Goal: Browse casually: Explore the website without a specific task or goal

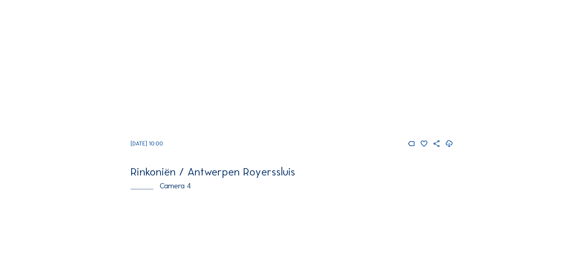
scroll to position [742, 0]
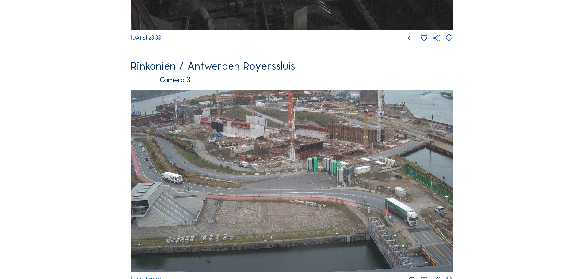
click at [253, 138] on img at bounding box center [292, 181] width 323 height 182
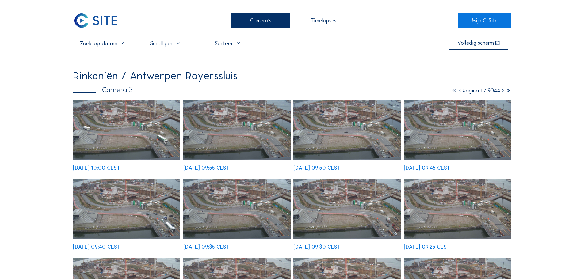
click at [135, 124] on img at bounding box center [126, 130] width 107 height 60
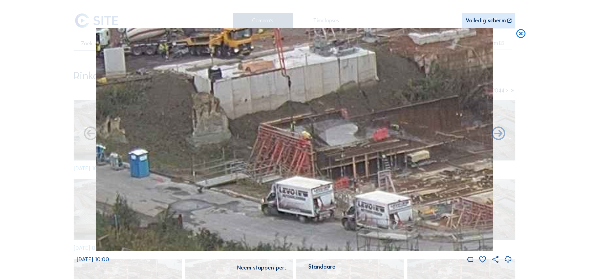
drag, startPoint x: 184, startPoint y: 126, endPoint x: 325, endPoint y: 158, distance: 144.8
click at [325, 158] on img at bounding box center [294, 140] width 397 height 224
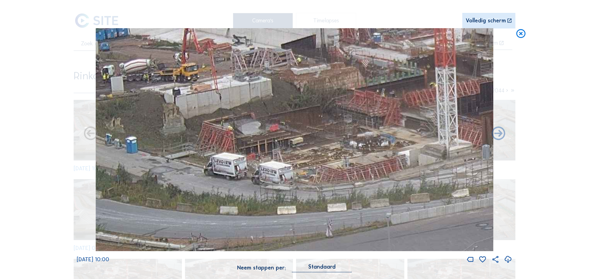
drag, startPoint x: 363, startPoint y: 139, endPoint x: 286, endPoint y: 127, distance: 77.3
click at [286, 127] on img at bounding box center [294, 140] width 397 height 224
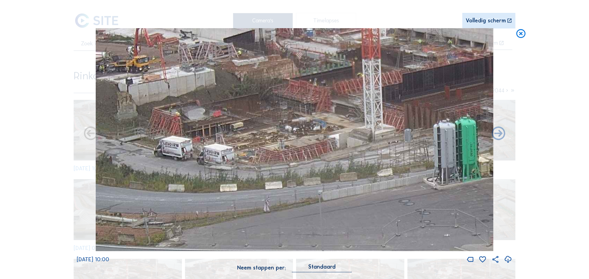
drag, startPoint x: 316, startPoint y: 144, endPoint x: 280, endPoint y: 134, distance: 37.5
click at [280, 134] on img at bounding box center [294, 140] width 397 height 224
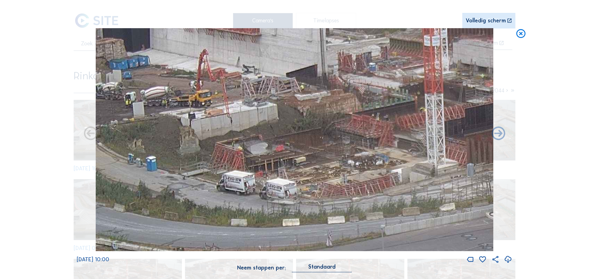
drag, startPoint x: 213, startPoint y: 121, endPoint x: 274, endPoint y: 154, distance: 69.3
click at [274, 154] on img at bounding box center [294, 140] width 397 height 224
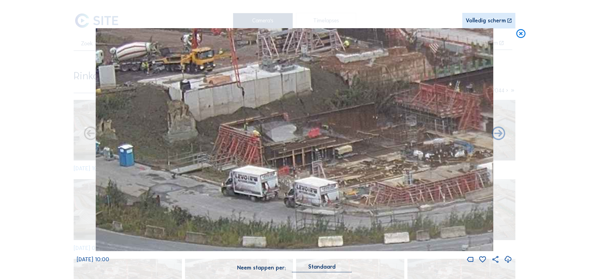
drag, startPoint x: 251, startPoint y: 179, endPoint x: 258, endPoint y: 167, distance: 13.6
click at [258, 167] on img at bounding box center [294, 140] width 397 height 224
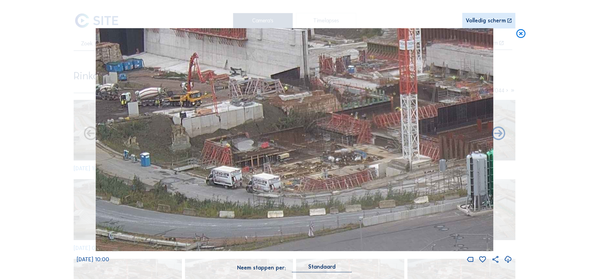
drag, startPoint x: 343, startPoint y: 169, endPoint x: 320, endPoint y: 171, distance: 22.5
click at [320, 171] on img at bounding box center [294, 140] width 397 height 224
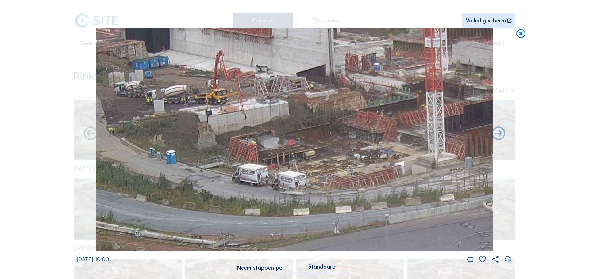
drag, startPoint x: 351, startPoint y: 184, endPoint x: 377, endPoint y: 182, distance: 25.9
click at [377, 182] on img at bounding box center [294, 140] width 397 height 224
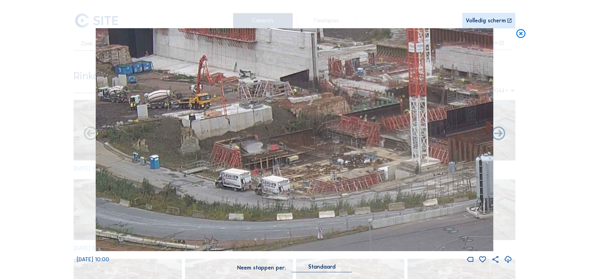
drag, startPoint x: 373, startPoint y: 167, endPoint x: 355, endPoint y: 172, distance: 18.6
click at [356, 172] on img at bounding box center [294, 140] width 397 height 224
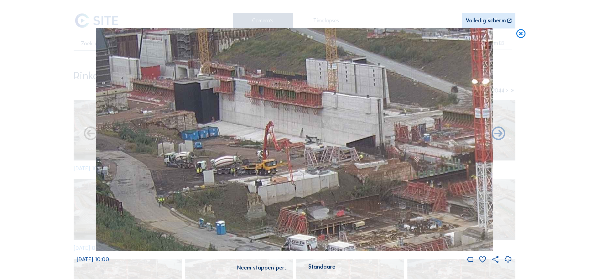
drag, startPoint x: 308, startPoint y: 92, endPoint x: 372, endPoint y: 155, distance: 89.4
click at [372, 155] on img at bounding box center [294, 140] width 397 height 224
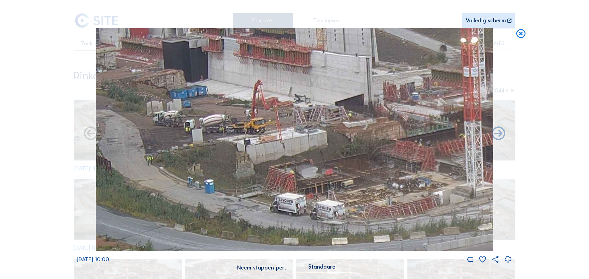
drag, startPoint x: 366, startPoint y: 193, endPoint x: 354, endPoint y: 151, distance: 43.8
click at [354, 151] on img at bounding box center [294, 140] width 397 height 224
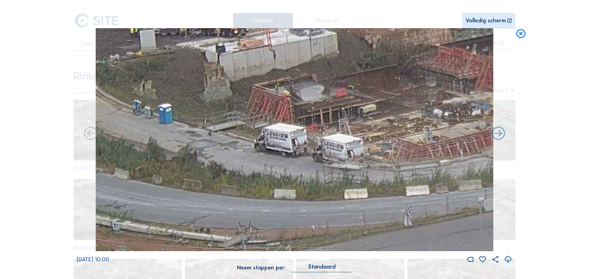
drag, startPoint x: 336, startPoint y: 214, endPoint x: 325, endPoint y: 152, distance: 63.0
click at [325, 152] on img at bounding box center [294, 140] width 397 height 224
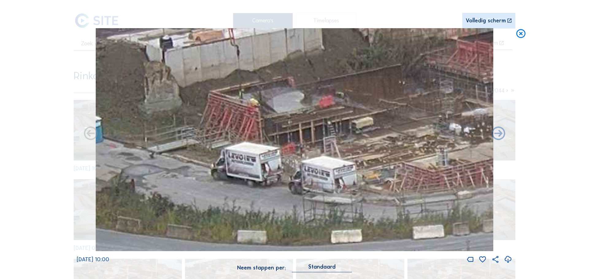
drag, startPoint x: 322, startPoint y: 113, endPoint x: 295, endPoint y: 142, distance: 39.5
click at [295, 142] on img at bounding box center [294, 140] width 397 height 224
